Goal: Answer question/provide support

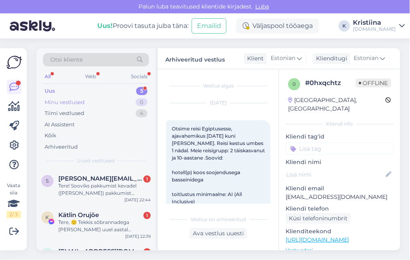
scroll to position [238, 0]
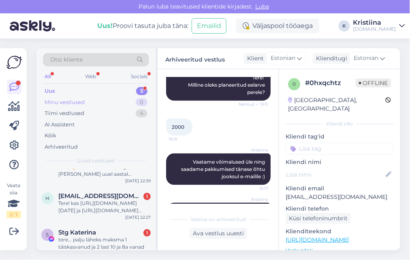
click at [98, 102] on div "Minu vestlused 0" at bounding box center [96, 102] width 106 height 11
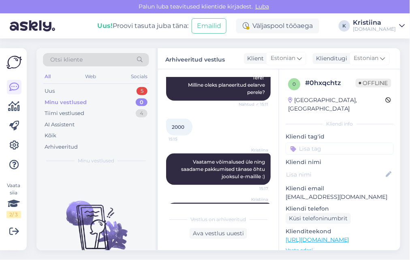
click at [98, 97] on div "Minu vestlused 0" at bounding box center [96, 102] width 106 height 11
click at [98, 92] on div "Uus 5" at bounding box center [96, 91] width 106 height 11
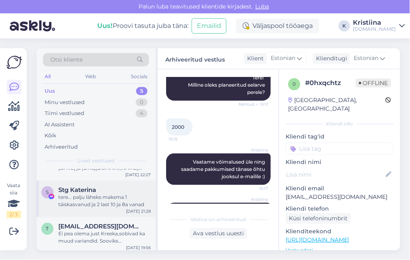
scroll to position [101, 0]
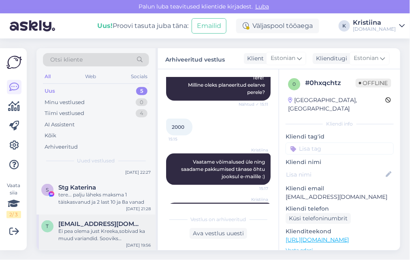
click at [113, 239] on div "Ei pea olema just Kreeka,sobivad ka muud variandid. Sooviks [PERSON_NAME] päike…" at bounding box center [104, 235] width 92 height 15
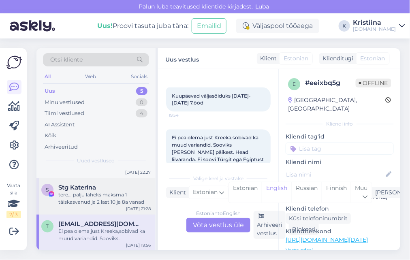
scroll to position [336, 0]
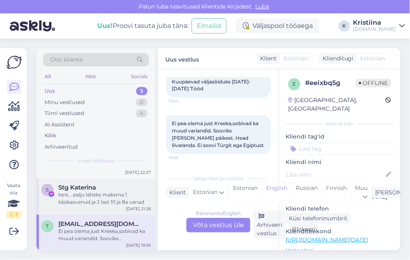
click at [109, 201] on div "tere... palju läheks maksma 1 täiskasvanud ja 2 last 10 ja 8a vanad" at bounding box center [104, 198] width 92 height 15
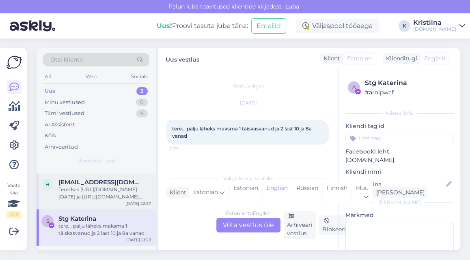
scroll to position [56, 0]
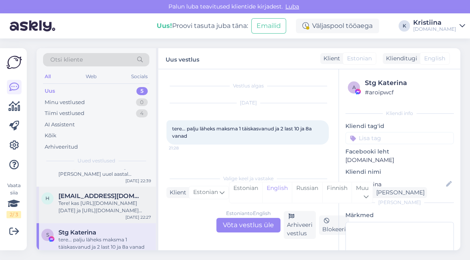
click at [77, 205] on div "Tere! kas [URL][DOMAIN_NAME][DATE] ja [URL][DOMAIN_NAME][DATE] on rannas rannat…" at bounding box center [104, 207] width 92 height 15
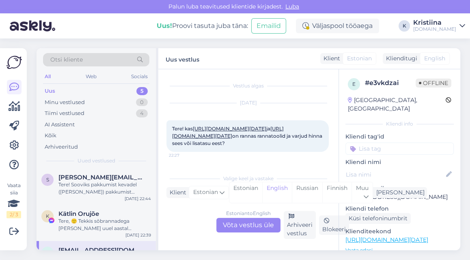
scroll to position [0, 0]
click at [84, 216] on span "Kätlin Orujõe" at bounding box center [78, 215] width 41 height 7
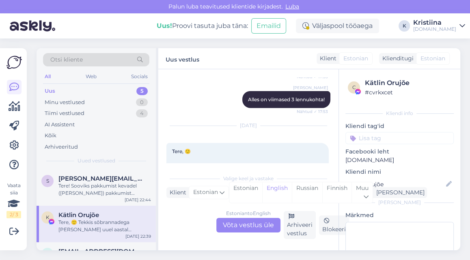
scroll to position [3666, 0]
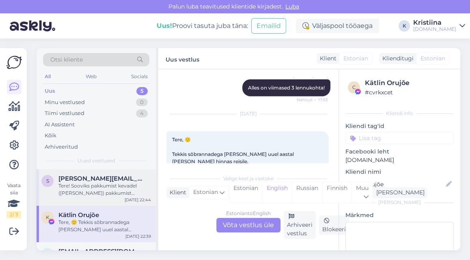
click at [129, 194] on div "Tere! Sooviks pakkumist kevadel ([PERSON_NAME]) pakkumist [DEMOGRAPHIC_DATA]. 2…" at bounding box center [104, 190] width 92 height 15
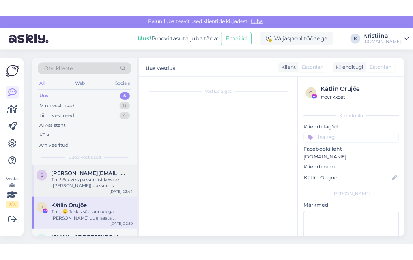
scroll to position [0, 0]
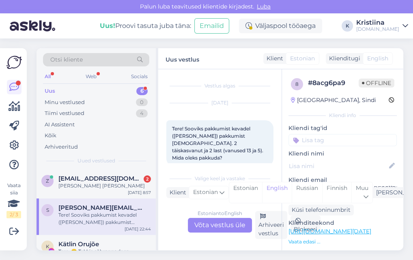
click at [83, 92] on div "Uus 6" at bounding box center [96, 91] width 106 height 11
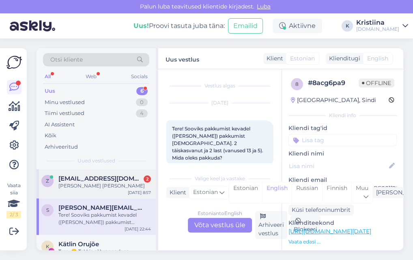
click at [87, 178] on span "[EMAIL_ADDRESS][DOMAIN_NAME]" at bounding box center [100, 178] width 84 height 7
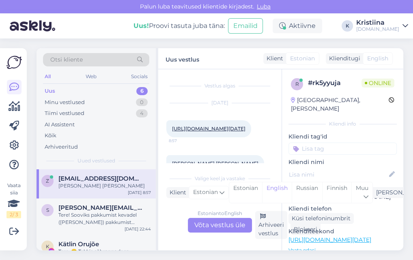
click at [91, 92] on div "Uus 6" at bounding box center [96, 91] width 106 height 11
click at [197, 132] on link "[URL][DOMAIN_NAME][DATE]" at bounding box center [208, 129] width 73 height 6
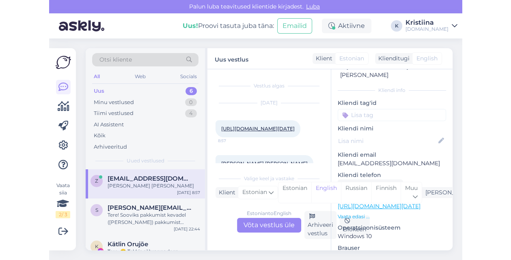
scroll to position [90, 0]
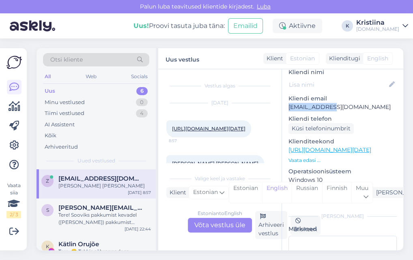
drag, startPoint x: 341, startPoint y: 98, endPoint x: 287, endPoint y: 101, distance: 54.0
click at [287, 101] on div "r # rk5yyuja Online [GEOGRAPHIC_DATA], [PERSON_NAME] Kliendi info Kliendi tag'i…" at bounding box center [342, 150] width 121 height 342
copy p "[EMAIL_ADDRESS][DOMAIN_NAME]"
click at [206, 223] on div "Estonian to English Võta vestlus üle" at bounding box center [220, 225] width 64 height 15
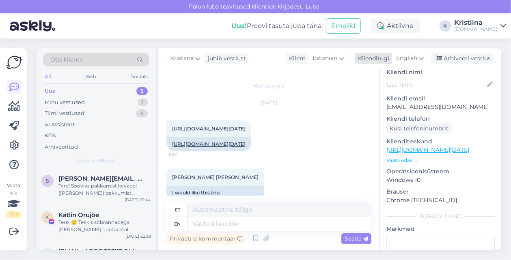
click at [410, 58] on icon at bounding box center [421, 58] width 5 height 9
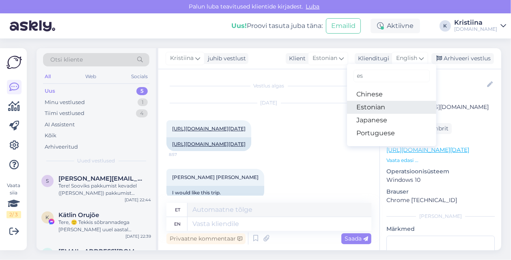
click at [384, 105] on link "Estonian" at bounding box center [391, 107] width 89 height 13
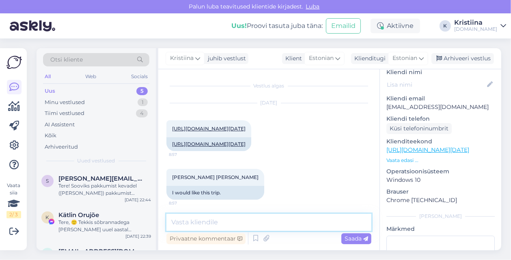
click at [221, 215] on textarea at bounding box center [268, 222] width 205 height 17
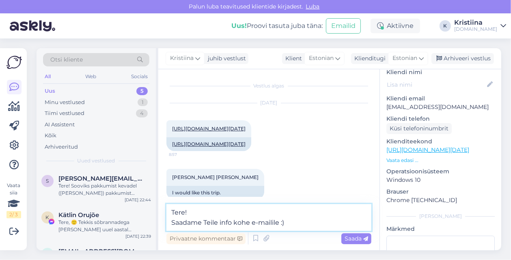
type textarea "Tere! Saadame Teile info kohe e-mailile :)"
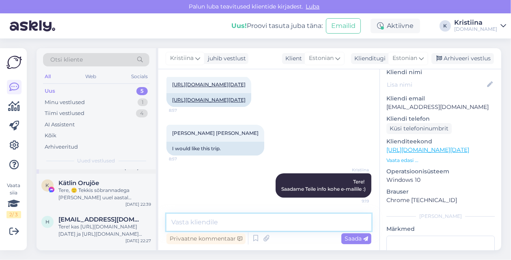
scroll to position [0, 0]
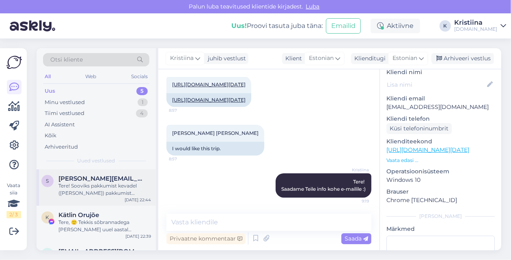
click at [113, 189] on div "Tere! Sooviks pakkumist kevadel ([PERSON_NAME]) pakkumist [DEMOGRAPHIC_DATA]. 2…" at bounding box center [104, 190] width 92 height 15
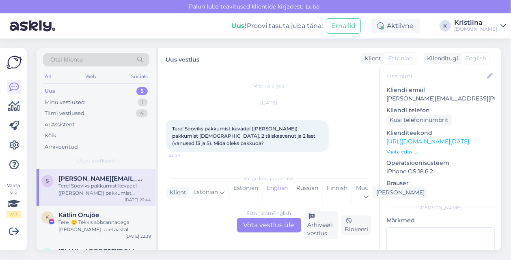
click at [273, 225] on div "Estonian to English Võta vestlus üle" at bounding box center [269, 225] width 64 height 15
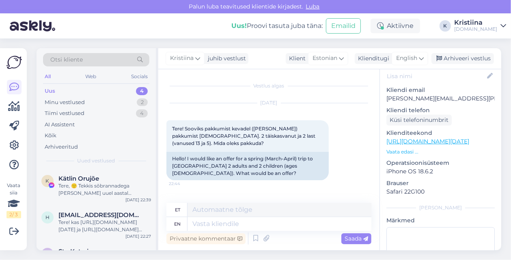
drag, startPoint x: 410, startPoint y: 56, endPoint x: 412, endPoint y: 76, distance: 19.5
click at [410, 56] on span "English" at bounding box center [406, 58] width 21 height 9
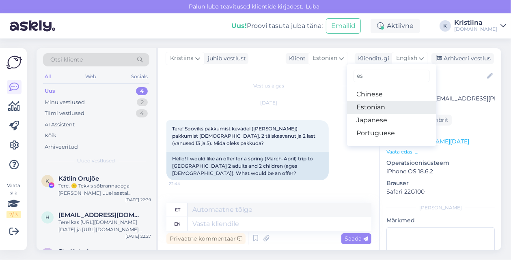
click at [394, 103] on link "Estonian" at bounding box center [391, 107] width 89 height 13
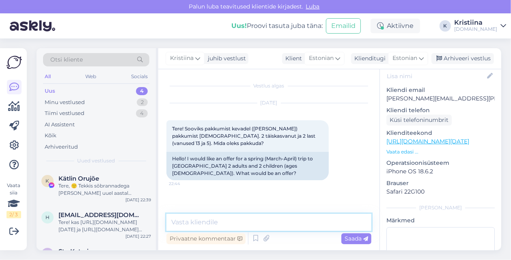
click at [202, 223] on textarea at bounding box center [268, 222] width 205 height 17
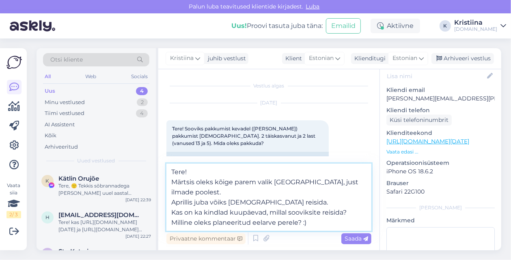
type textarea "Tere! Märtsis oleks kõige parem valik [GEOGRAPHIC_DATA], just ilmade poolest. A…"
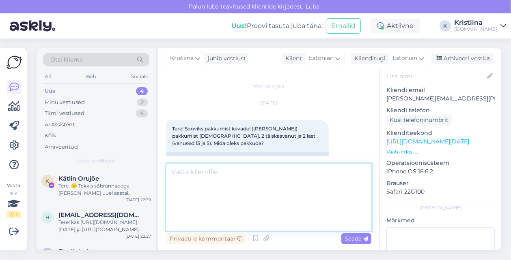
scroll to position [63, 0]
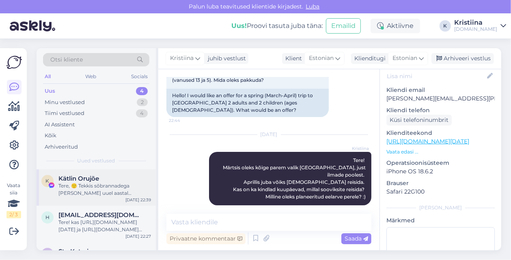
click at [82, 190] on div "Tere, 🙂 Tekkis sõbrannadega [PERSON_NAME] uuel aastal [PERSON_NAME] hinnas reis…" at bounding box center [104, 190] width 92 height 15
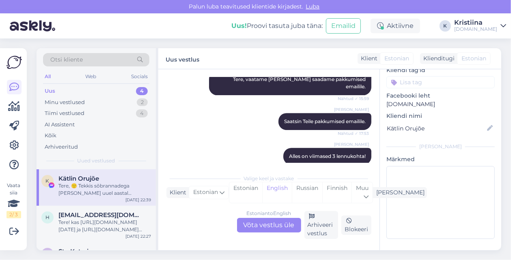
scroll to position [3637, 0]
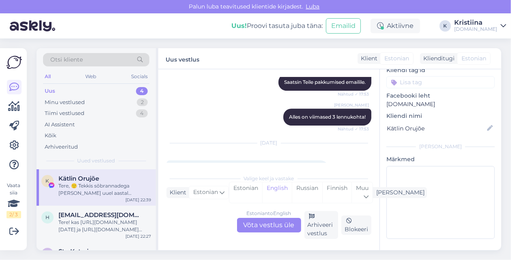
drag, startPoint x: 228, startPoint y: 118, endPoint x: 280, endPoint y: 125, distance: 52.8
click at [277, 166] on span "Tere, 🙂 Tekkis sõbrannadega [PERSON_NAME] uuel aastal [PERSON_NAME] hinnas reis…" at bounding box center [246, 205] width 149 height 79
click at [280, 166] on span "Tere, 🙂 Tekkis sõbrannadega [PERSON_NAME] uuel aastal [PERSON_NAME] hinnas reis…" at bounding box center [246, 205] width 149 height 79
click at [273, 222] on div "Estonian to English Võta vestlus üle" at bounding box center [269, 225] width 64 height 15
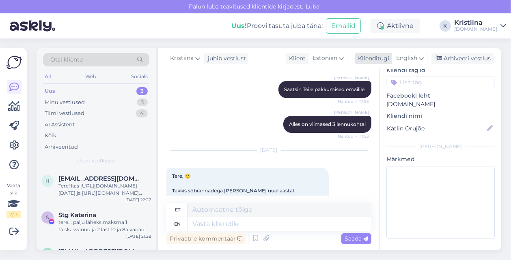
click at [408, 57] on span "English" at bounding box center [406, 58] width 21 height 9
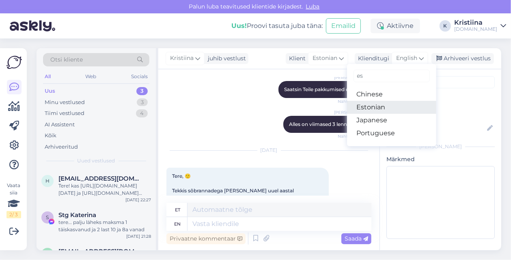
click at [385, 103] on link "Estonian" at bounding box center [391, 107] width 89 height 13
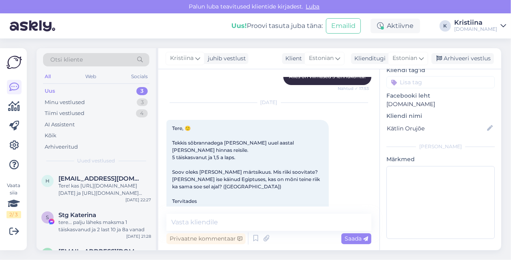
scroll to position [3940, 0]
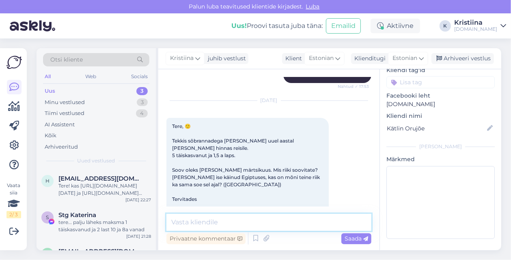
click at [216, 223] on textarea at bounding box center [268, 222] width 205 height 17
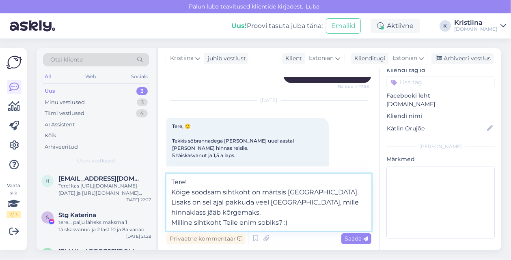
type textarea "Tere! Kõige soodsam sihtkoht on märtsis [GEOGRAPHIC_DATA]. Lisaks on sel ajal p…"
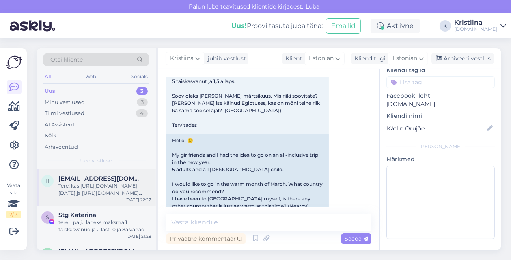
click at [112, 176] on span "[EMAIL_ADDRESS][DOMAIN_NAME]" at bounding box center [100, 178] width 84 height 7
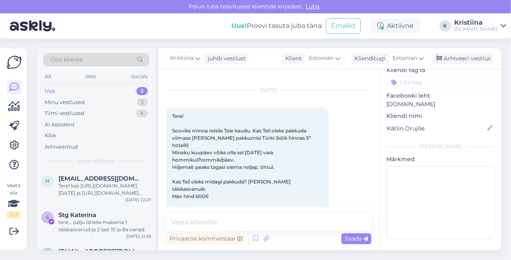
scroll to position [90, 0]
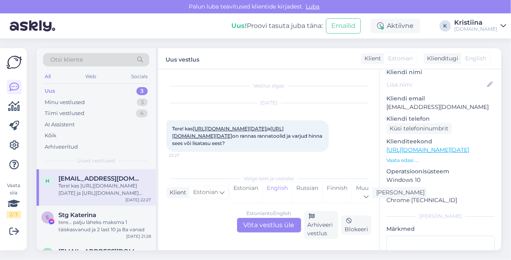
click at [234, 130] on link "[URL][DOMAIN_NAME][DATE]" at bounding box center [228, 132] width 112 height 13
click at [216, 126] on link "[URL][DOMAIN_NAME][DATE]" at bounding box center [229, 129] width 73 height 6
click at [276, 223] on div "Estonian to English Võta vestlus üle" at bounding box center [269, 225] width 64 height 15
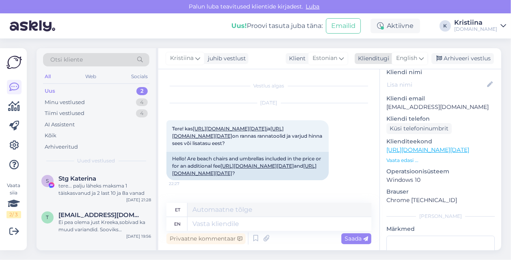
click at [406, 55] on span "English" at bounding box center [406, 58] width 21 height 9
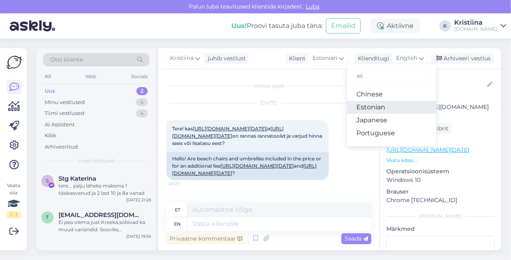
click at [382, 103] on link "Estonian" at bounding box center [391, 107] width 89 height 13
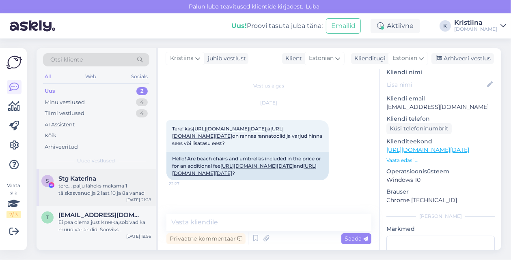
click at [112, 185] on div "tere... palju läheks maksma 1 täiskasvanud ja 2 last 10 ja 8a vanad" at bounding box center [104, 190] width 92 height 15
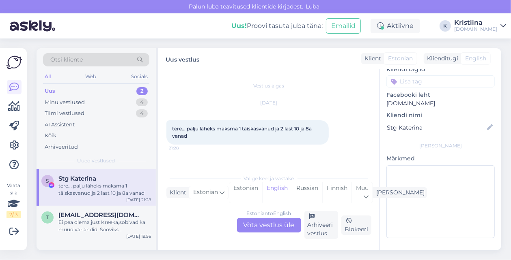
scroll to position [56, 0]
click at [271, 223] on div "Estonian to English Võta vestlus üle" at bounding box center [269, 225] width 64 height 15
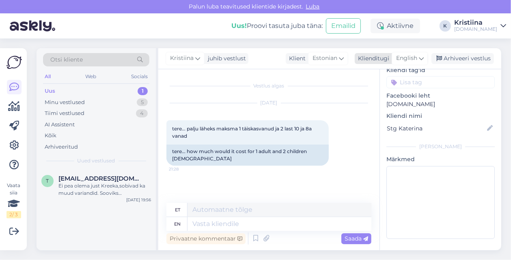
click at [410, 56] on icon at bounding box center [421, 58] width 5 height 9
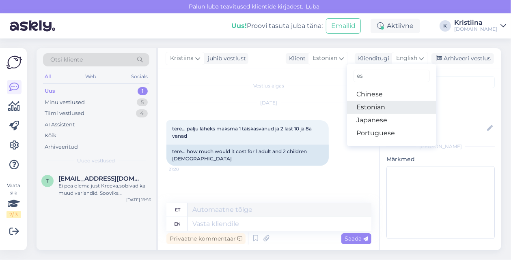
click at [388, 108] on link "Estonian" at bounding box center [391, 107] width 89 height 13
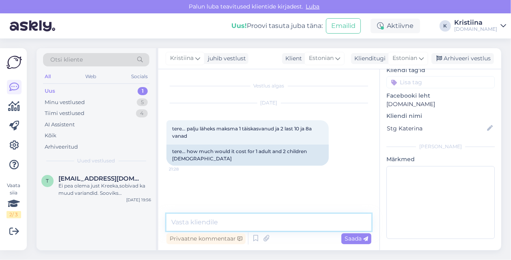
click at [221, 224] on textarea at bounding box center [268, 222] width 205 height 17
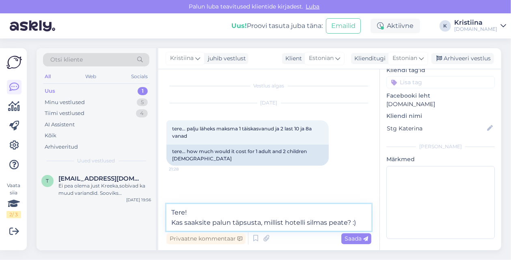
type textarea "Tere! Kas saaksite palun täpsusta, millist hotelli silmas peate? :)"
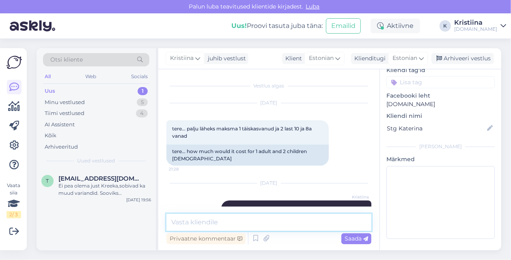
scroll to position [27, 0]
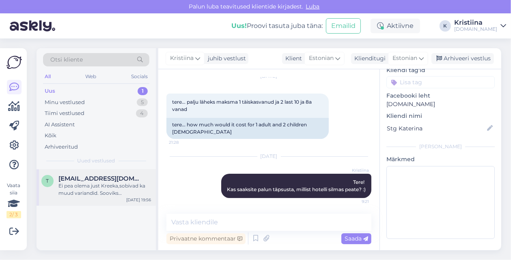
click at [102, 193] on div "Ei pea olema just Kreeka,sobivad ka muud variandid. Sooviks [PERSON_NAME] päike…" at bounding box center [104, 190] width 92 height 15
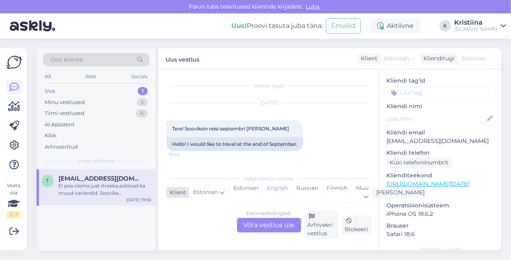
scroll to position [90, 0]
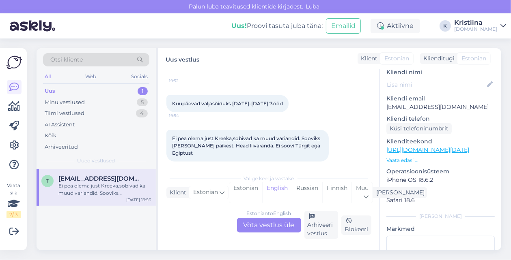
click at [271, 221] on div "Estonian to English Võta vestlus üle" at bounding box center [269, 225] width 64 height 15
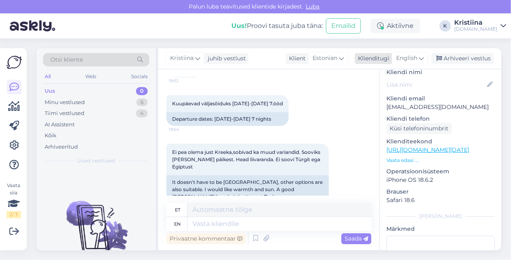
click at [410, 52] on div "English" at bounding box center [409, 58] width 37 height 13
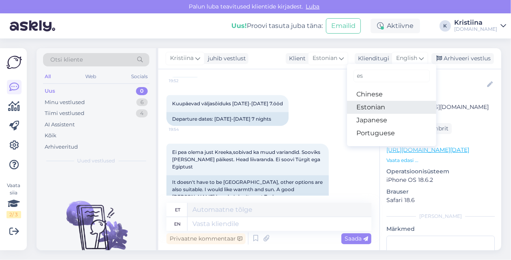
click at [380, 103] on link "Estonian" at bounding box center [391, 107] width 89 height 13
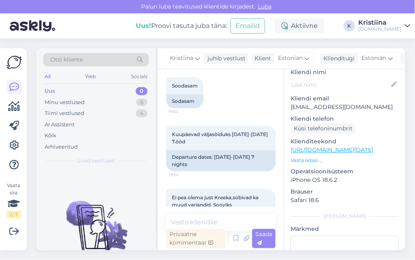
scroll to position [362, 0]
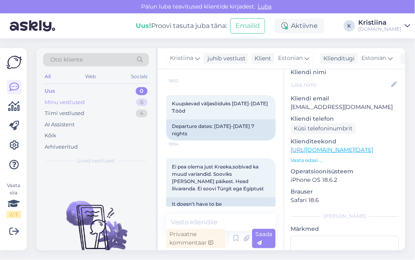
click at [96, 101] on div "Minu vestlused 6" at bounding box center [96, 102] width 106 height 11
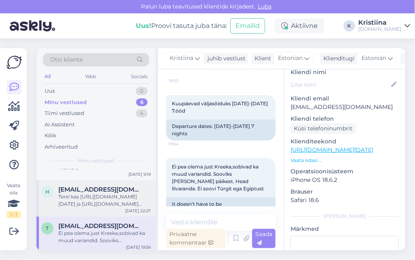
scroll to position [0, 0]
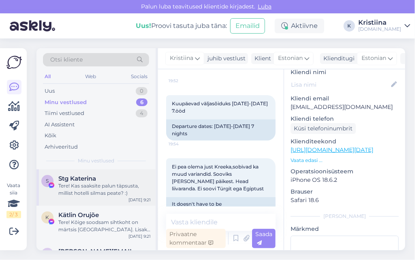
click at [106, 194] on div "Tere! Kas saaksite palun täpsusta, millist hotelli silmas peate? :)" at bounding box center [104, 190] width 92 height 15
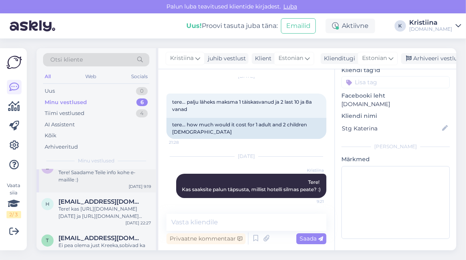
scroll to position [135, 0]
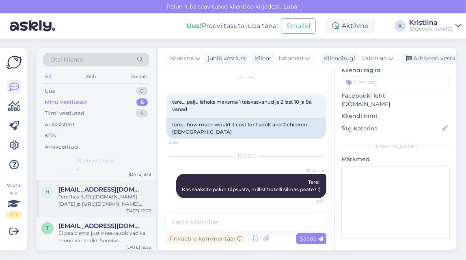
click at [99, 203] on div "Tere! kas [URL][DOMAIN_NAME][DATE] ja [URL][DOMAIN_NAME][DATE] on rannas rannat…" at bounding box center [104, 200] width 92 height 15
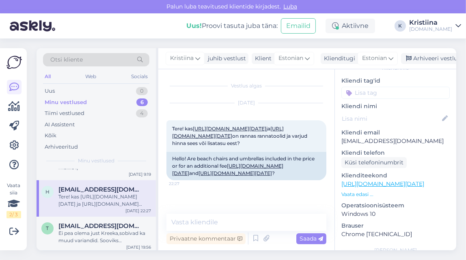
scroll to position [90, 0]
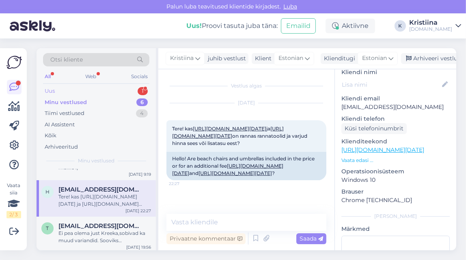
click at [82, 89] on div "Uus 1" at bounding box center [96, 91] width 106 height 11
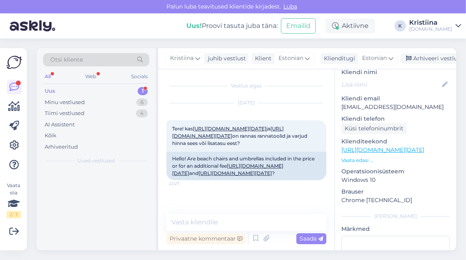
scroll to position [0, 0]
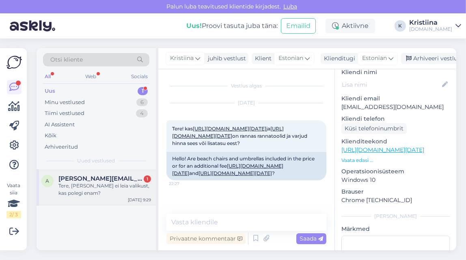
click at [100, 180] on span "[PERSON_NAME][EMAIL_ADDRESS][DOMAIN_NAME]" at bounding box center [100, 178] width 84 height 7
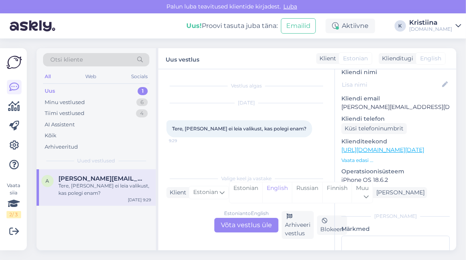
click at [248, 223] on div "Estonian to English Võta vestlus üle" at bounding box center [246, 225] width 64 height 15
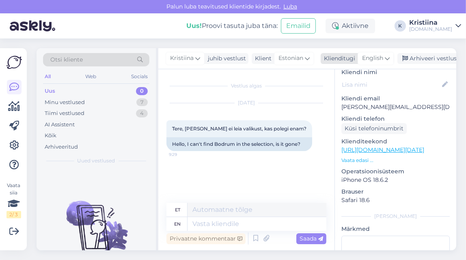
click at [376, 55] on span "English" at bounding box center [372, 58] width 21 height 9
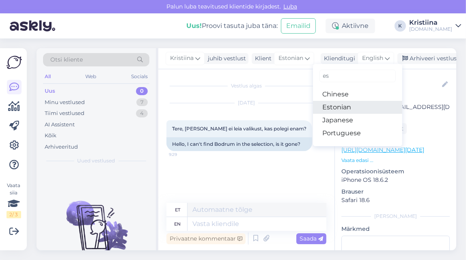
click at [355, 110] on link "Estonian" at bounding box center [357, 107] width 89 height 13
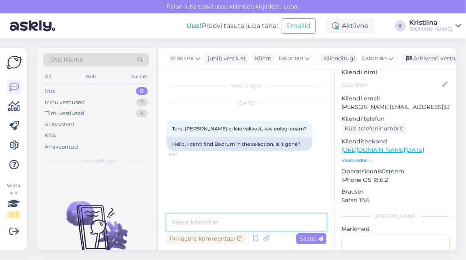
click at [213, 214] on textarea at bounding box center [246, 222] width 160 height 17
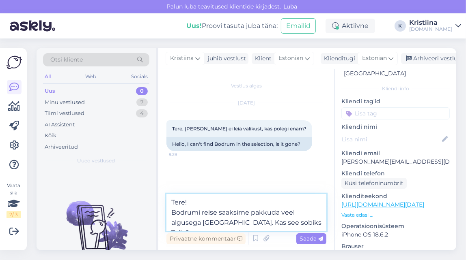
scroll to position [90, 0]
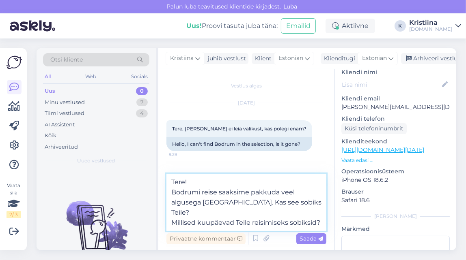
type textarea "Tere! Bodrumi reise saaksime pakkuda veel algusega [GEOGRAPHIC_DATA]. Kas see s…"
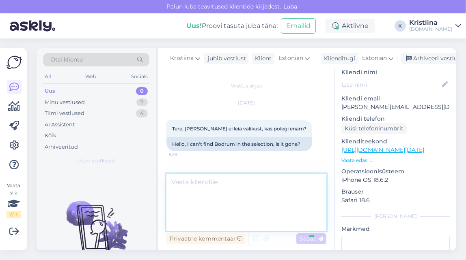
scroll to position [10, 0]
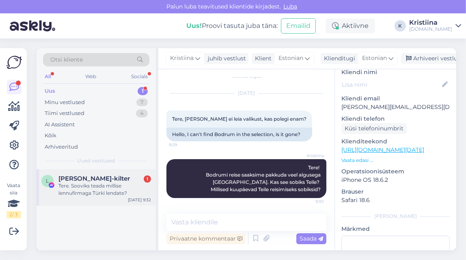
click at [90, 187] on div "Tere. Sooviks teada millise lennufirmaga Türki lendate?" at bounding box center [104, 190] width 92 height 15
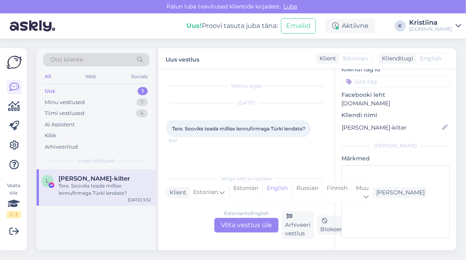
scroll to position [56, 0]
click at [252, 226] on div "Estonian to English Võta vestlus üle" at bounding box center [246, 225] width 64 height 15
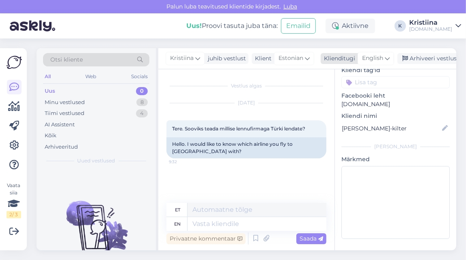
click at [380, 56] on span "English" at bounding box center [372, 58] width 21 height 9
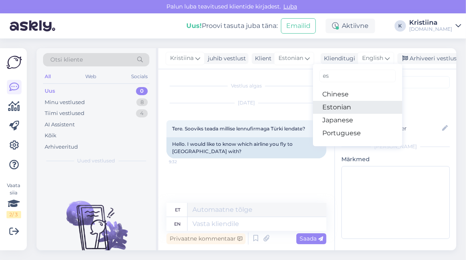
drag, startPoint x: 347, startPoint y: 105, endPoint x: 341, endPoint y: 113, distance: 10.1
click at [347, 105] on link "Estonian" at bounding box center [357, 107] width 89 height 13
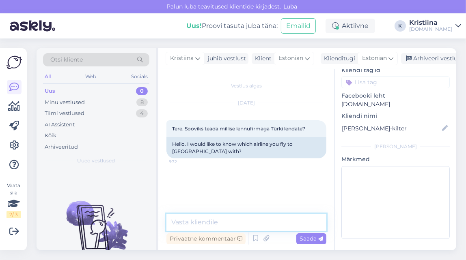
click at [215, 219] on textarea at bounding box center [246, 222] width 160 height 17
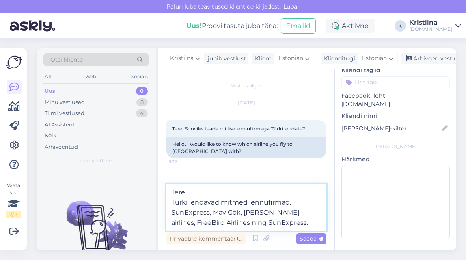
type textarea "Tere! Türki lendavad mitmed lennufirmad. SunExpress, MaviGök, [PERSON_NAME] air…"
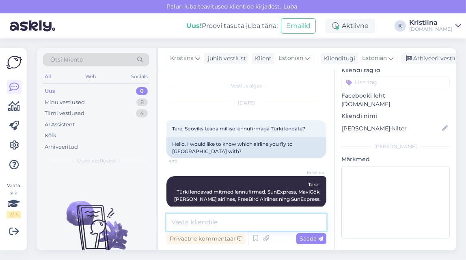
scroll to position [17, 0]
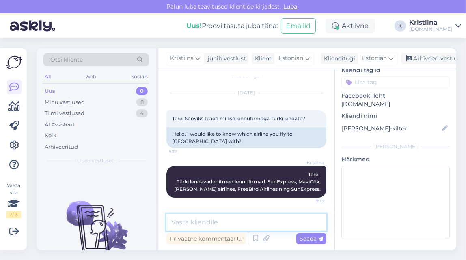
click at [253, 226] on textarea at bounding box center [246, 222] width 160 height 17
type textarea "V"
type textarea "SakyUp samuti"
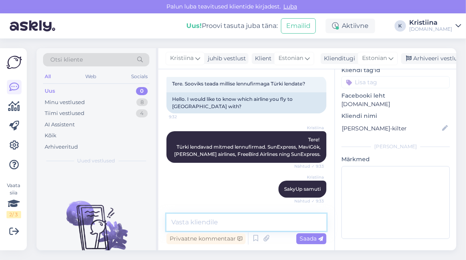
scroll to position [87, 0]
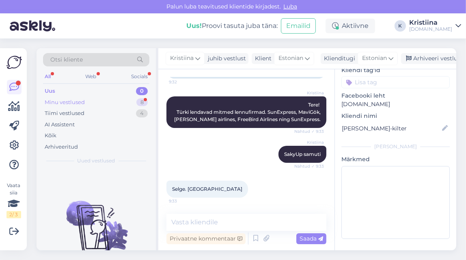
click at [125, 99] on div "Minu vestlused 8" at bounding box center [96, 102] width 106 height 11
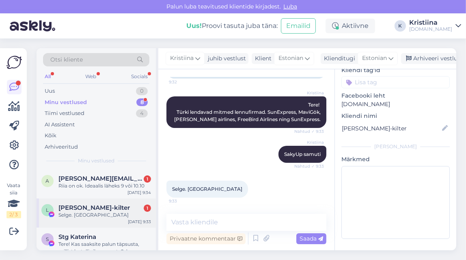
click at [118, 207] on span "[PERSON_NAME]-kilter" at bounding box center [93, 207] width 71 height 7
click at [410, 56] on div "Arhiveeri vestlus" at bounding box center [432, 58] width 62 height 11
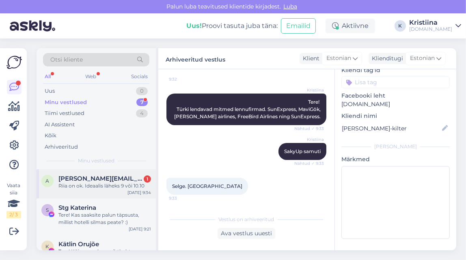
click at [120, 187] on div "Riia on ok. Ideaalis läheks 9 või 10.10" at bounding box center [104, 186] width 92 height 7
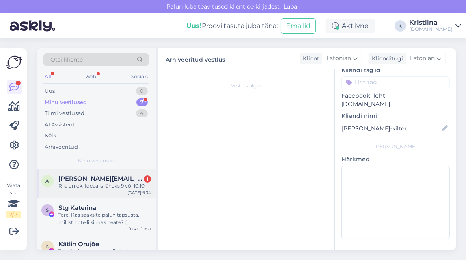
scroll to position [90, 0]
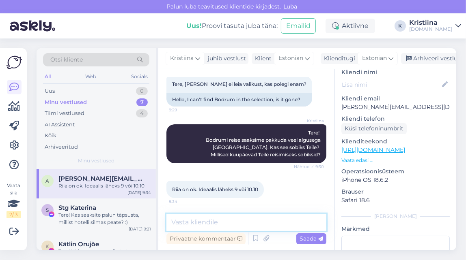
click at [198, 221] on textarea at bounding box center [246, 222] width 160 height 17
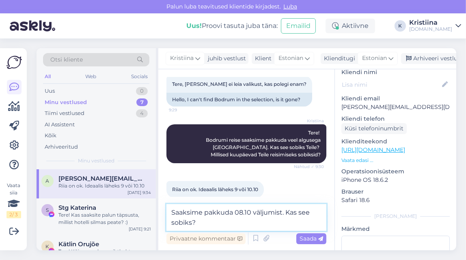
type textarea "Saaksime pakkuda 08.10 väljumist. Kas see sobiks?"
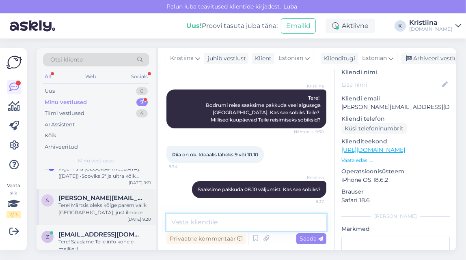
scroll to position [45, 0]
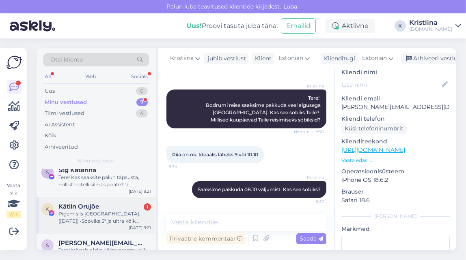
click at [99, 205] on span "Kätlin Orujõe" at bounding box center [78, 206] width 41 height 7
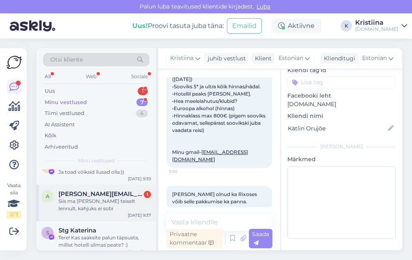
scroll to position [0, 0]
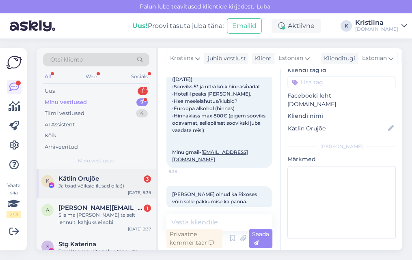
click at [100, 189] on div "Ja toad võiksid ilusad olla:))" at bounding box center [104, 186] width 92 height 7
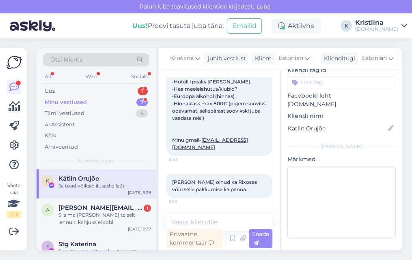
scroll to position [4825, 0]
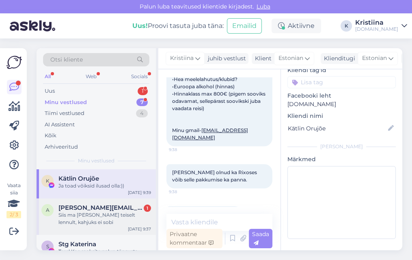
click at [77, 213] on div "Siis ma [PERSON_NAME] teiselt lennult, kahjuks ei sobi" at bounding box center [104, 219] width 92 height 15
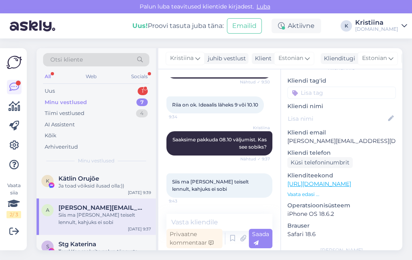
scroll to position [90, 0]
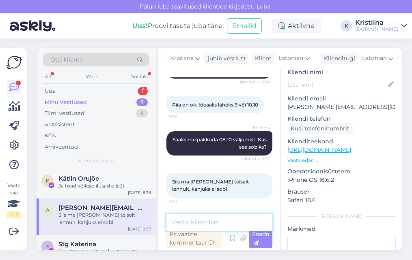
click at [190, 217] on textarea at bounding box center [219, 222] width 106 height 17
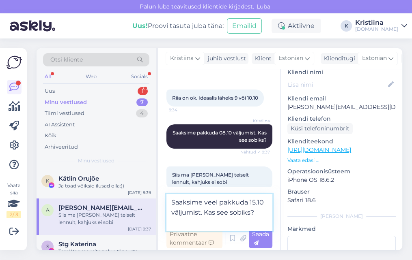
type textarea "Saaksime veel pakkuda 15.10 väljumist. Kas see sobiks?"
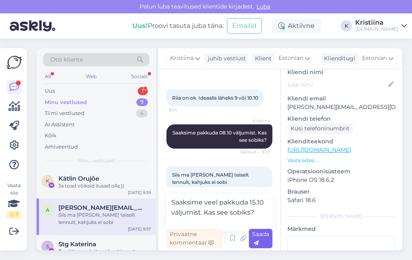
click at [258, 238] on div "Saada" at bounding box center [261, 238] width 24 height 19
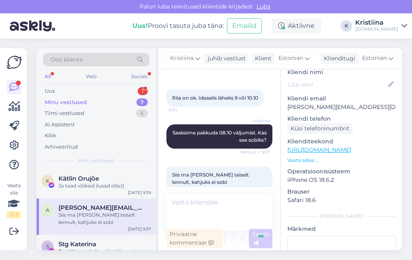
scroll to position [208, 0]
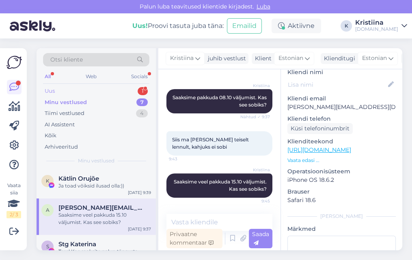
click at [116, 91] on div "Uus 1" at bounding box center [96, 91] width 106 height 11
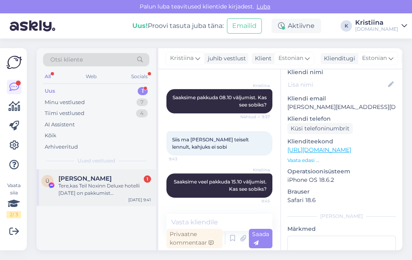
click at [96, 183] on div "Tere,kas Teil Noxinn Deluxe hotelli [DATE] on pakkumist [DEMOGRAPHIC_DATA].Aitä…" at bounding box center [104, 190] width 92 height 15
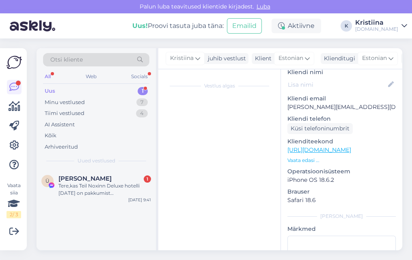
scroll to position [56, 0]
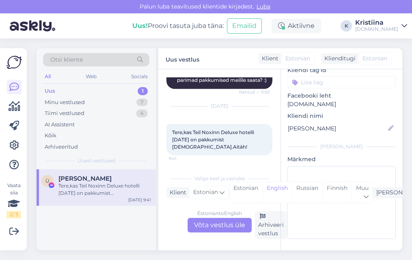
click at [220, 223] on div "Estonian to English Võta vestlus üle" at bounding box center [219, 225] width 64 height 15
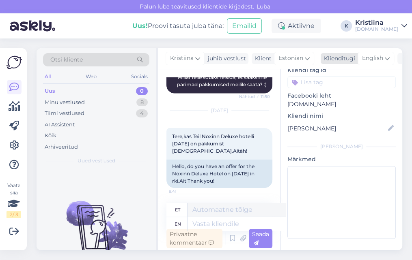
click at [370, 57] on span "English" at bounding box center [372, 58] width 21 height 9
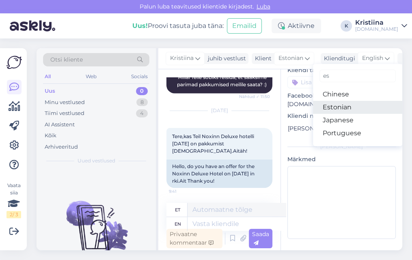
click at [340, 104] on link "Estonian" at bounding box center [357, 107] width 89 height 13
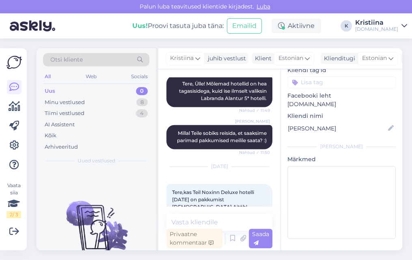
scroll to position [1040, 0]
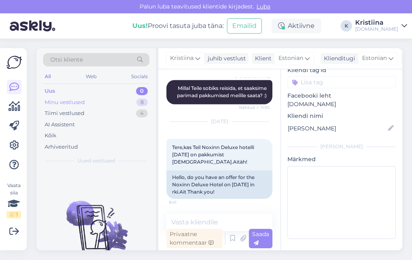
click at [97, 105] on div "Minu vestlused 8" at bounding box center [96, 102] width 106 height 11
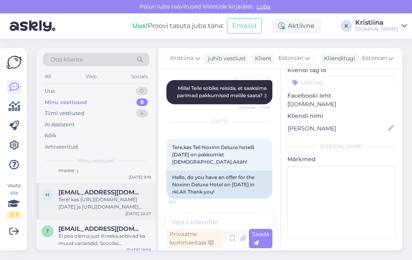
scroll to position [203, 0]
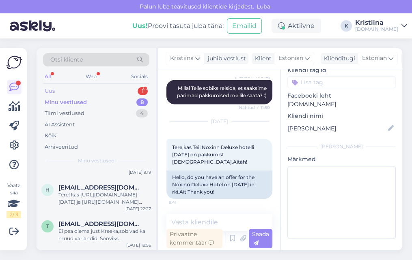
click at [86, 89] on div "Uus 1" at bounding box center [96, 91] width 106 height 11
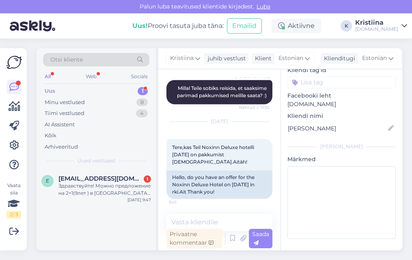
click at [95, 186] on div "Здравствуйте! Можно предложение на 2+1(9лет ) в [GEOGRAPHIC_DATA]; дата вылета …" at bounding box center [104, 190] width 92 height 15
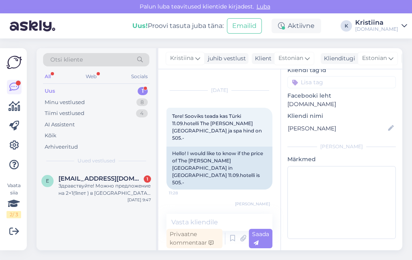
scroll to position [90, 0]
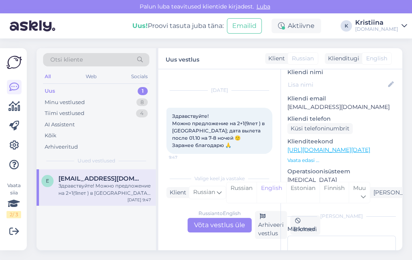
click at [219, 224] on div "Russian to English Võta vestlus üle" at bounding box center [219, 225] width 64 height 15
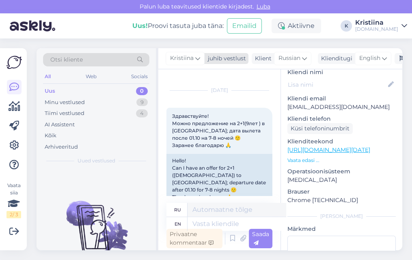
click at [174, 60] on span "Kristiina" at bounding box center [182, 58] width 24 height 9
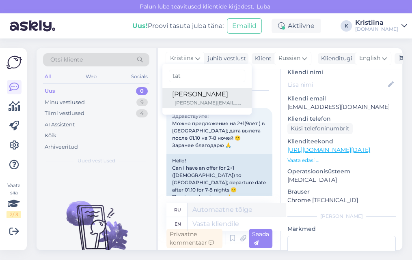
type input "tat"
click at [182, 98] on div "[PERSON_NAME]" at bounding box center [207, 95] width 70 height 10
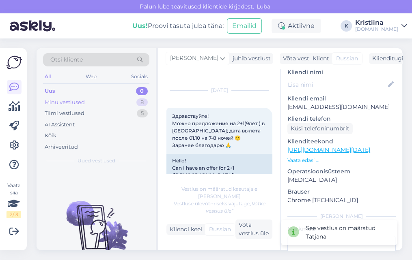
click at [111, 101] on div "Minu vestlused 8" at bounding box center [96, 102] width 106 height 11
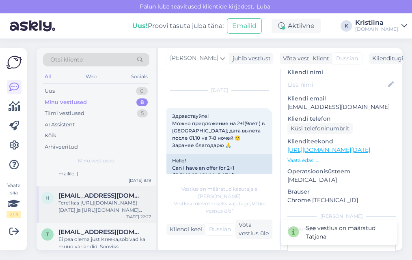
scroll to position [203, 0]
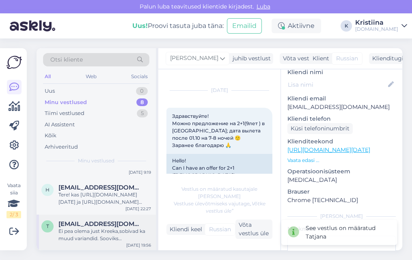
click at [108, 230] on div "Ei pea olema just Kreeka,sobivad ka muud variandid. Sooviks [PERSON_NAME] päike…" at bounding box center [104, 235] width 92 height 15
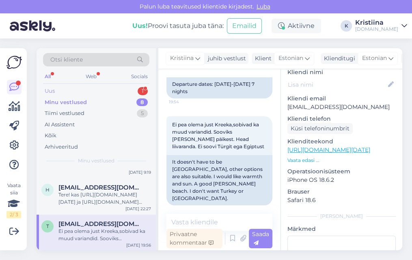
click at [90, 88] on div "Uus 1" at bounding box center [96, 91] width 106 height 11
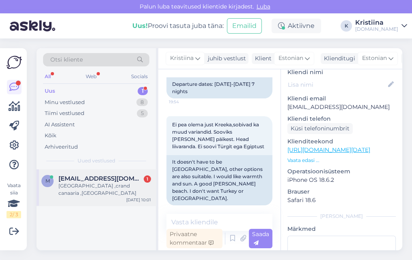
click at [107, 178] on span "[EMAIL_ADDRESS][DOMAIN_NAME]" at bounding box center [100, 178] width 84 height 7
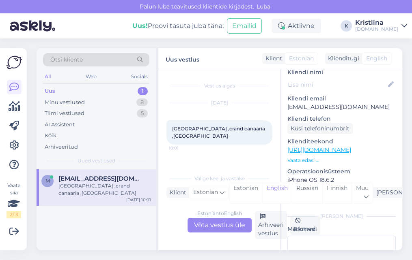
click at [225, 227] on div "Estonian to English Võta vestlus üle" at bounding box center [219, 225] width 64 height 15
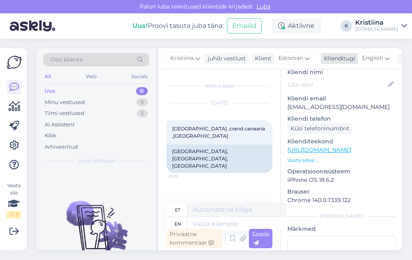
click at [363, 55] on span "English" at bounding box center [372, 58] width 21 height 9
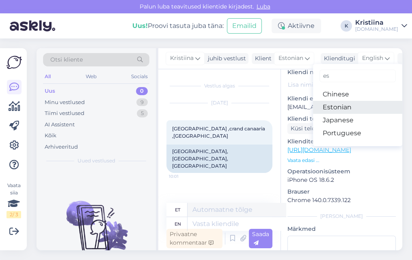
click at [340, 103] on link "Estonian" at bounding box center [357, 107] width 89 height 13
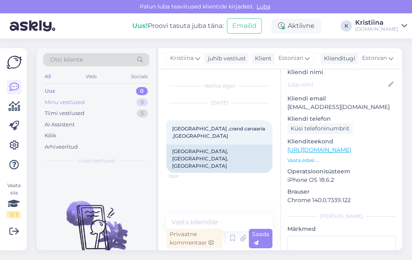
click at [103, 100] on div "Minu vestlused 9" at bounding box center [96, 102] width 106 height 11
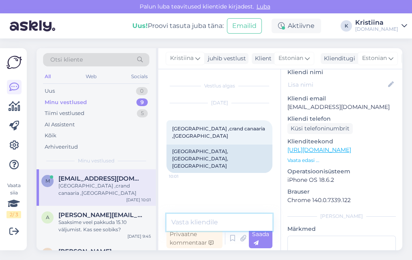
click at [200, 217] on textarea at bounding box center [219, 222] width 106 height 17
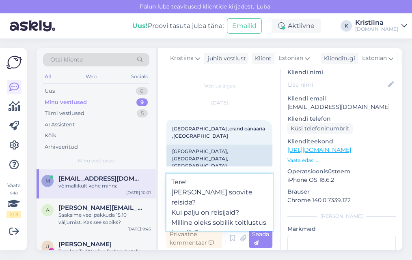
type textarea "Tere! [PERSON_NAME] soovite reisida? Kui palju on reisijaid? Milline oleks sobi…"
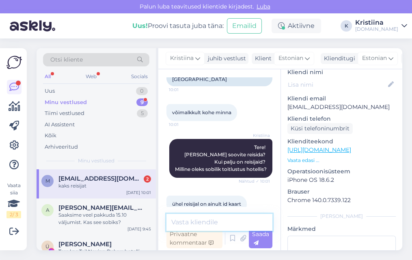
scroll to position [122, 0]
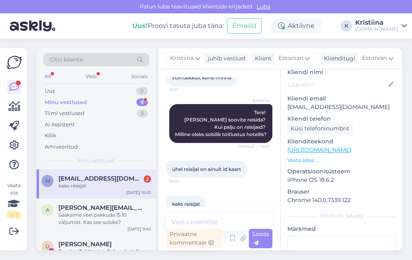
click at [101, 183] on div "kaks reisijat" at bounding box center [104, 186] width 92 height 7
